Goal: Navigation & Orientation: Understand site structure

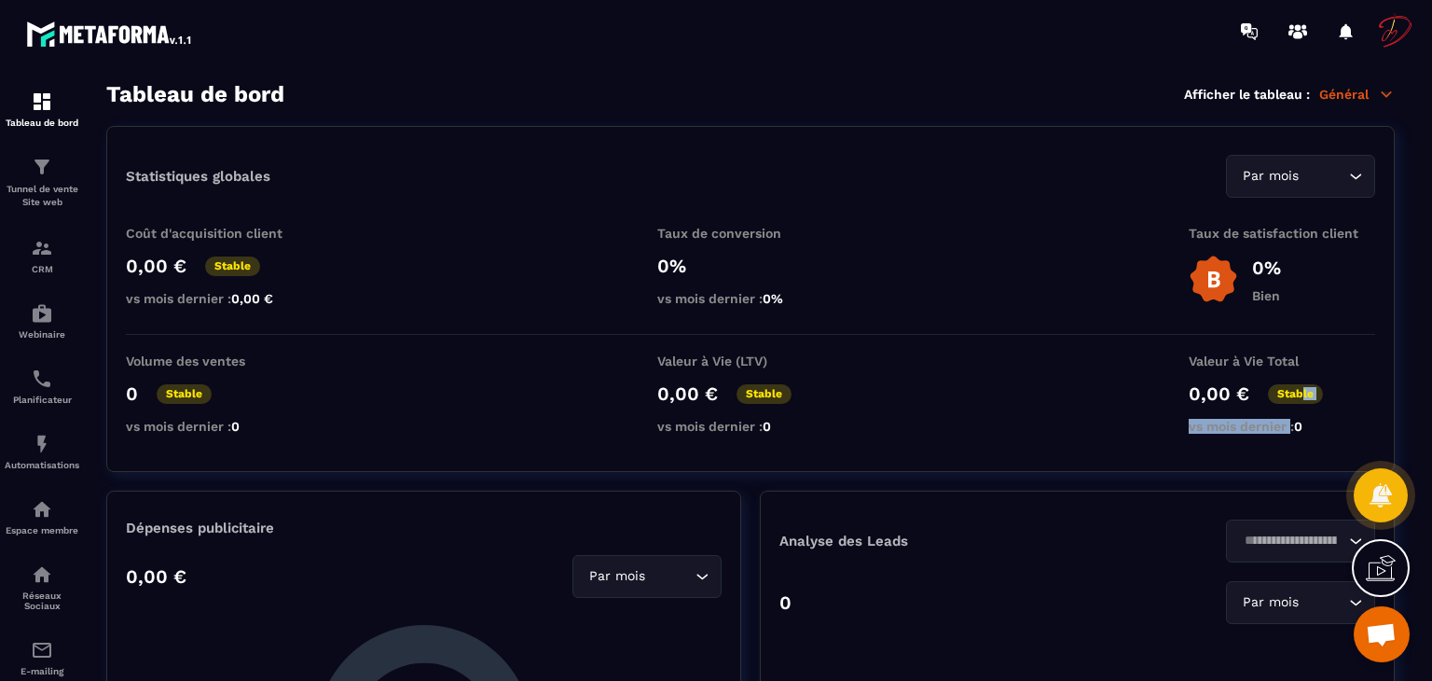
drag, startPoint x: 1298, startPoint y: 399, endPoint x: 1289, endPoint y: 447, distance: 49.2
click at [1289, 447] on div "Statistiques globales Par mois Loading... Coût d'acquisition client 0,00 € Stab…" at bounding box center [750, 299] width 1288 height 346
click at [1049, 214] on div "Statistiques globales Par mois Loading... Coût d'acquisition client 0,00 € Stab…" at bounding box center [750, 299] width 1288 height 346
drag, startPoint x: 1383, startPoint y: 495, endPoint x: 1380, endPoint y: 568, distance: 72.8
click at [1380, 568] on div "Tableau de bord Tunnel de vente Site web CRM Webinaire Planificateur Automatisa…" at bounding box center [716, 340] width 1432 height 681
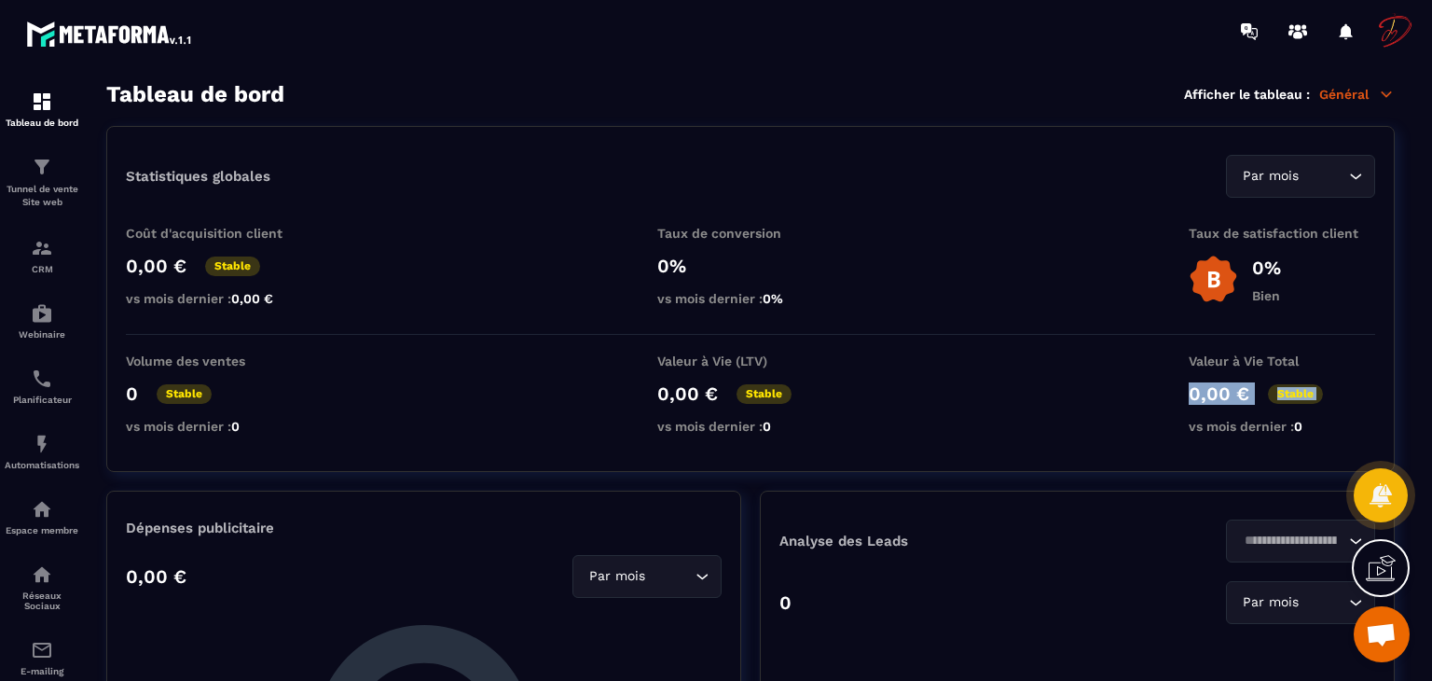
drag, startPoint x: 1101, startPoint y: 385, endPoint x: 1087, endPoint y: 462, distance: 78.6
click at [1087, 462] on div "Statistiques globales Par mois Loading... Coût d'acquisition client 0,00 € Stab…" at bounding box center [750, 299] width 1288 height 346
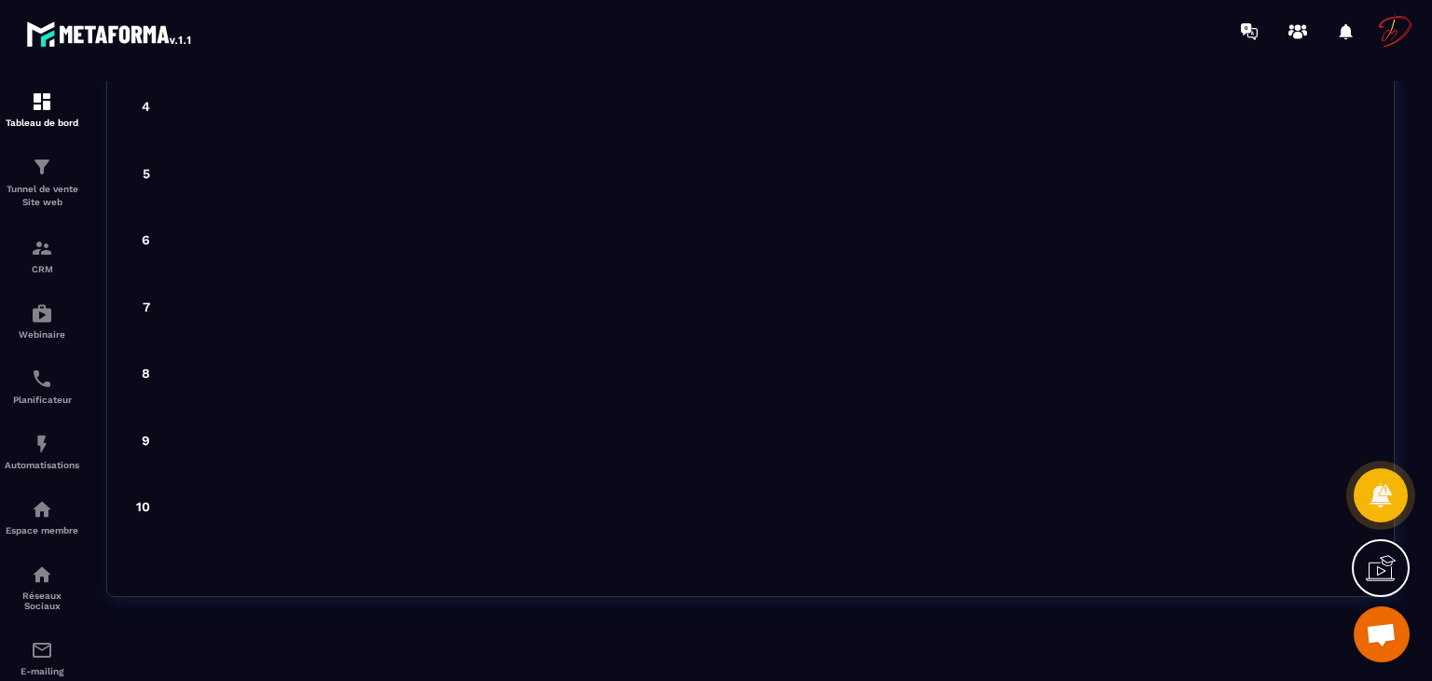
scroll to position [5013, 0]
click at [46, 197] on p "Tunnel de vente Site web" at bounding box center [42, 196] width 75 height 26
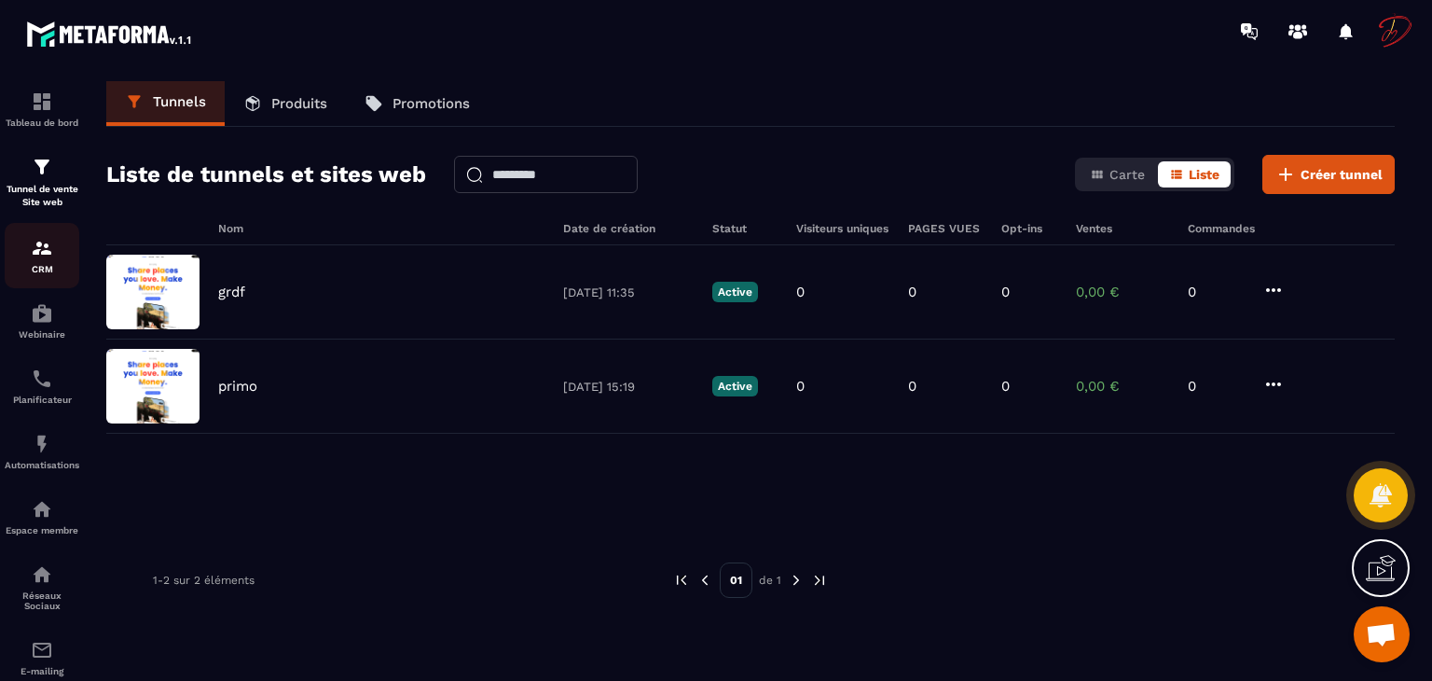
click at [41, 252] on img at bounding box center [42, 248] width 22 height 22
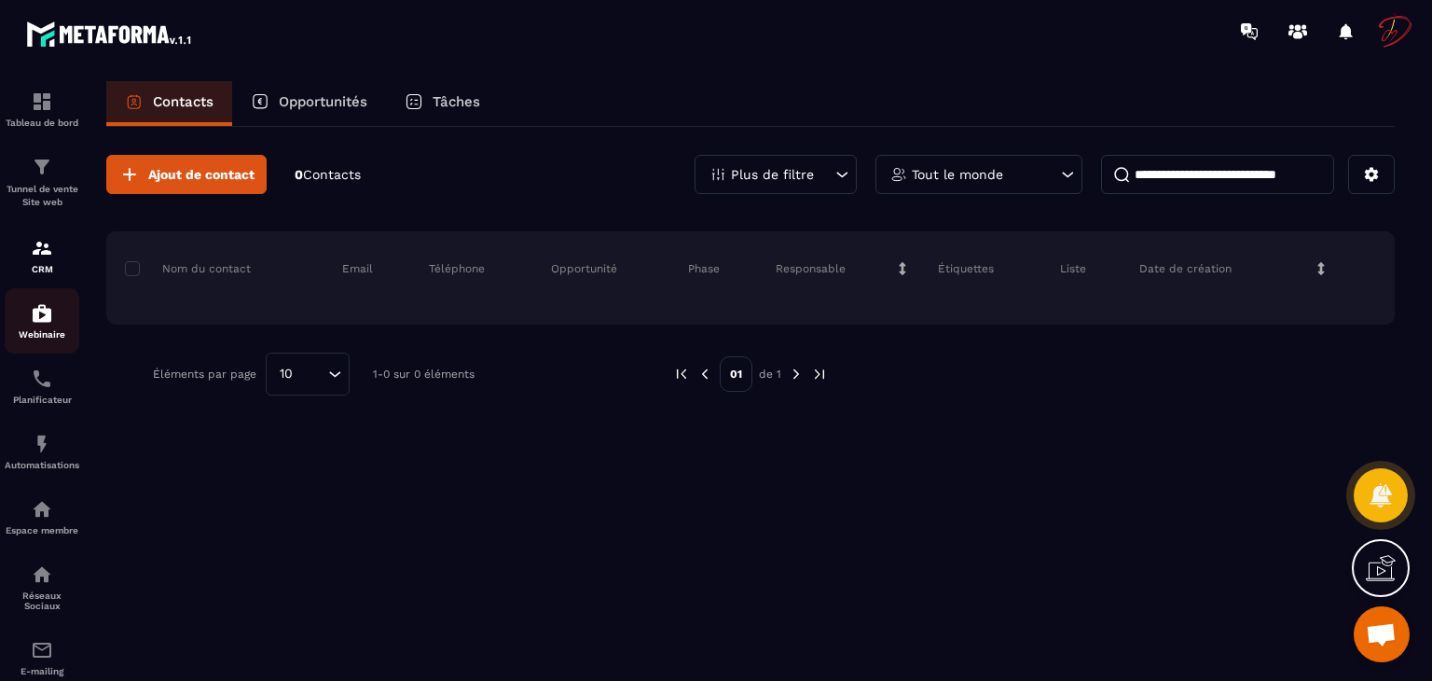
click at [35, 330] on p "Webinaire" at bounding box center [42, 334] width 75 height 10
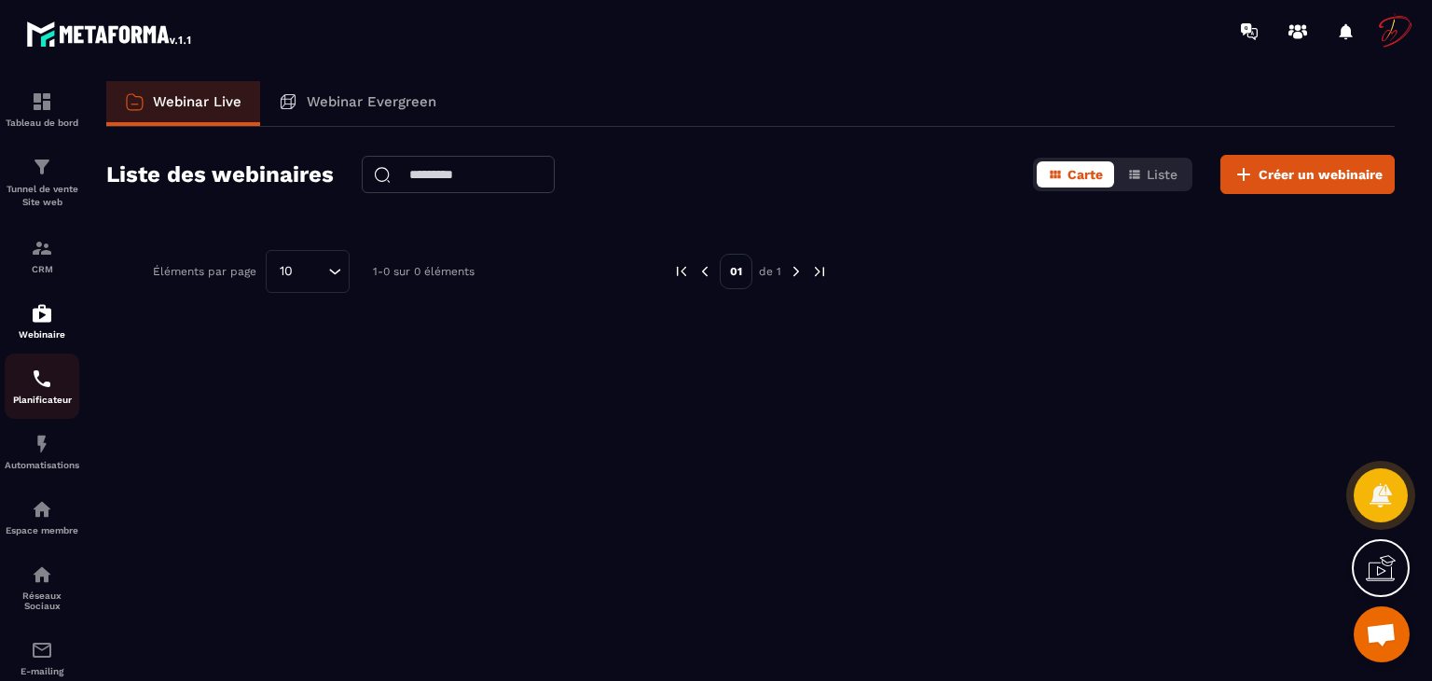
click at [20, 401] on p "Planificateur" at bounding box center [42, 399] width 75 height 10
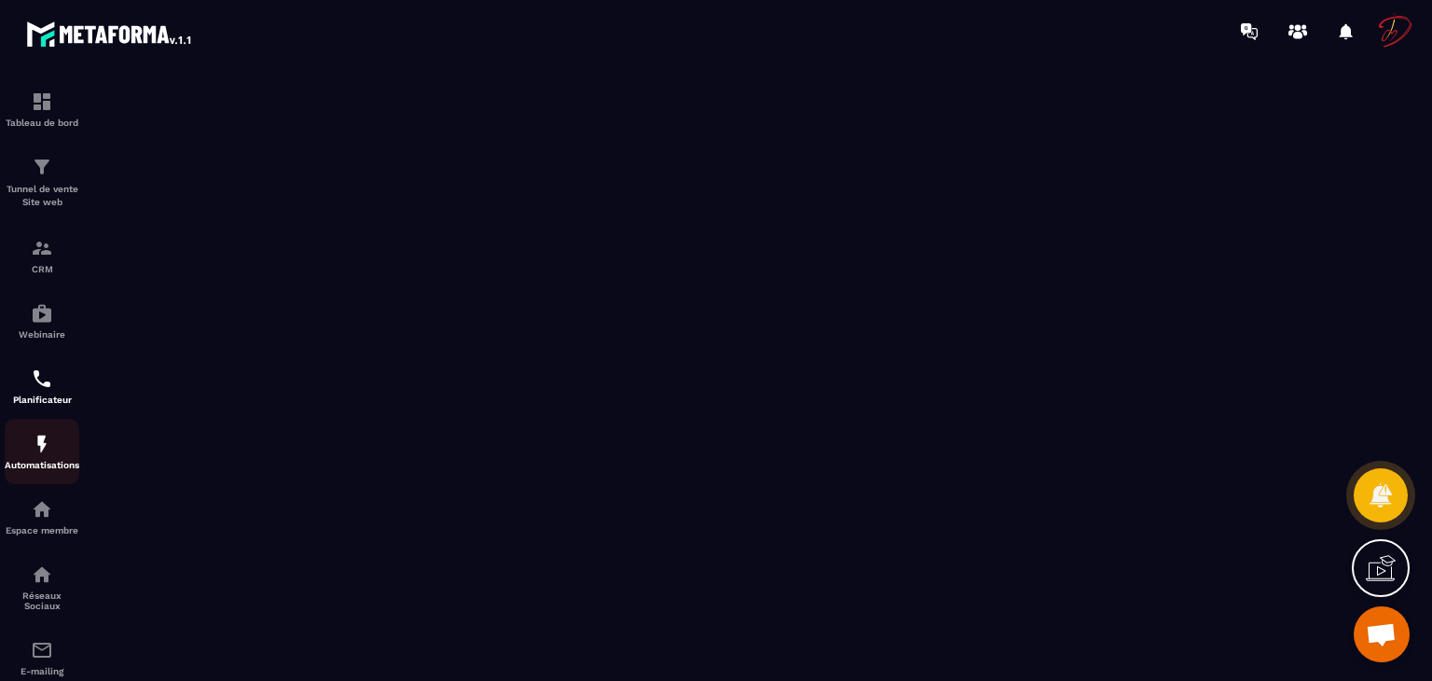
click at [37, 452] on img at bounding box center [42, 444] width 22 height 22
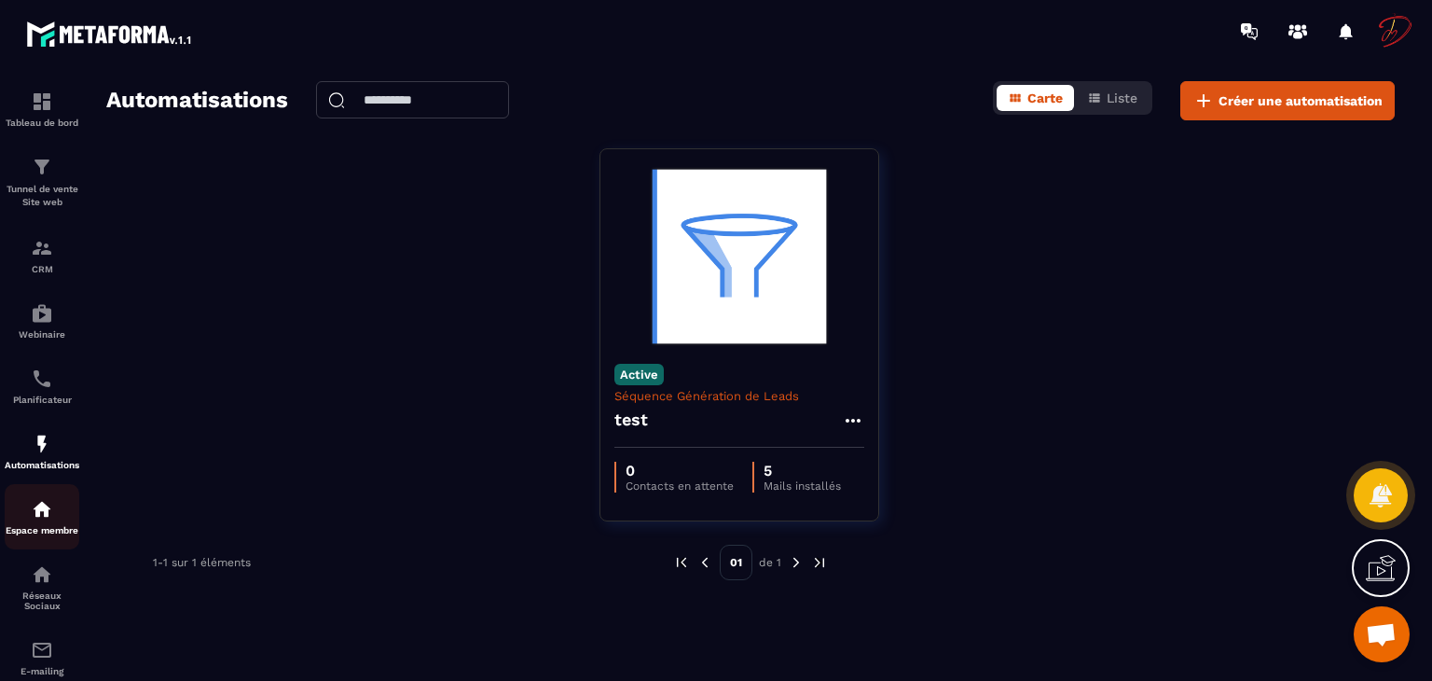
click at [42, 520] on img at bounding box center [42, 509] width 22 height 22
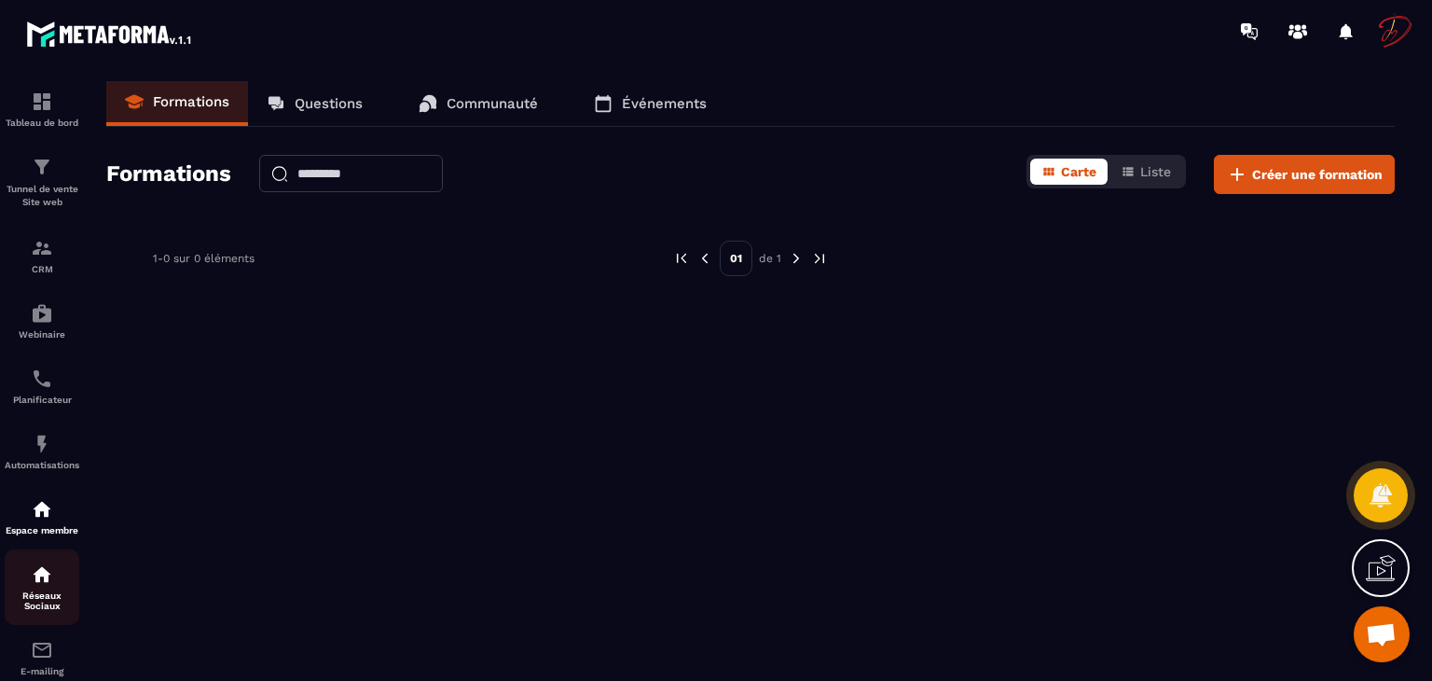
click at [60, 579] on div "Réseaux Sociaux" at bounding box center [42, 587] width 75 height 48
